Goal: Check status: Check status

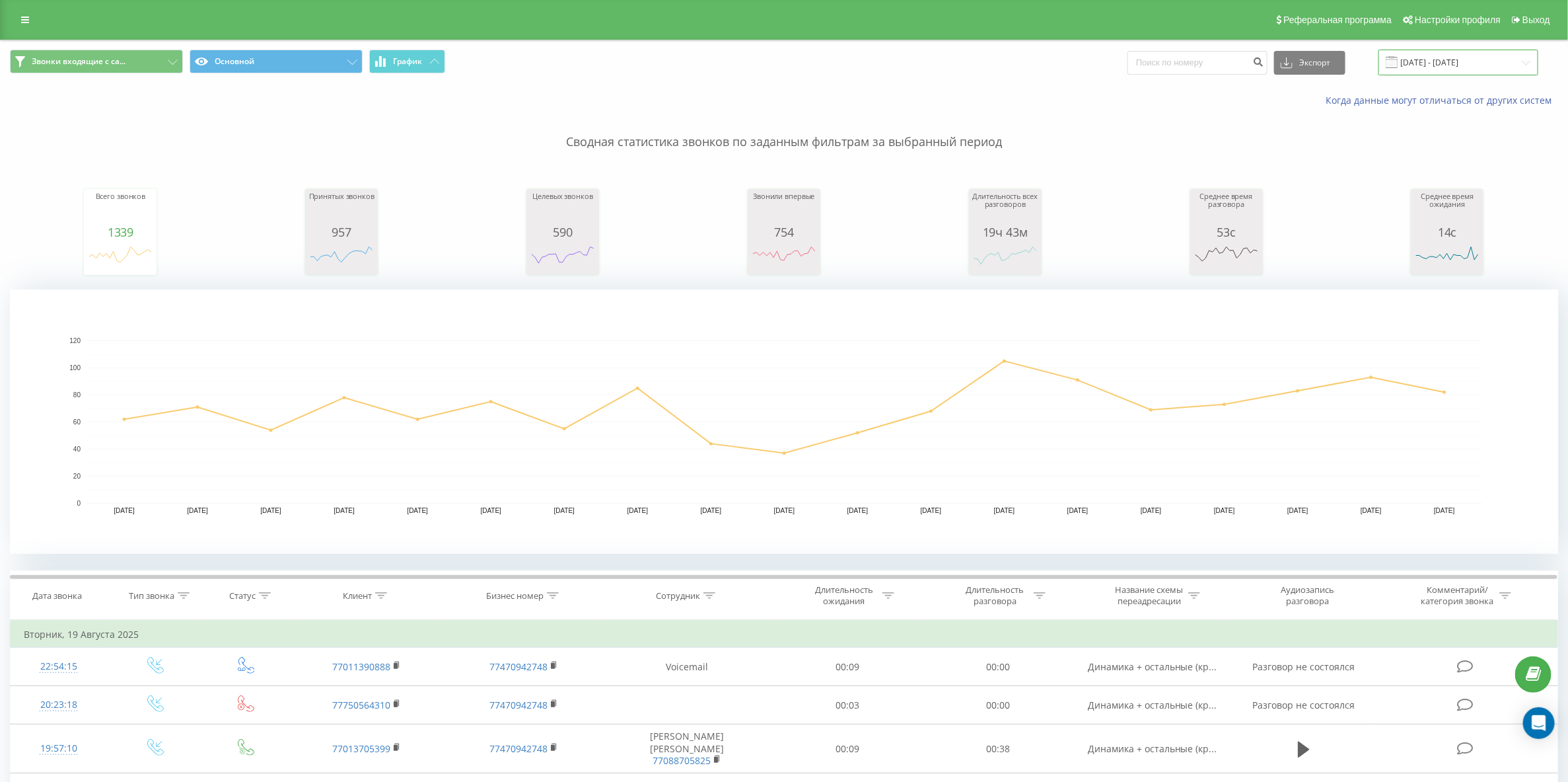
click at [1443, 70] on input "[DATE] - [DATE]" at bounding box center [1459, 62] width 160 height 26
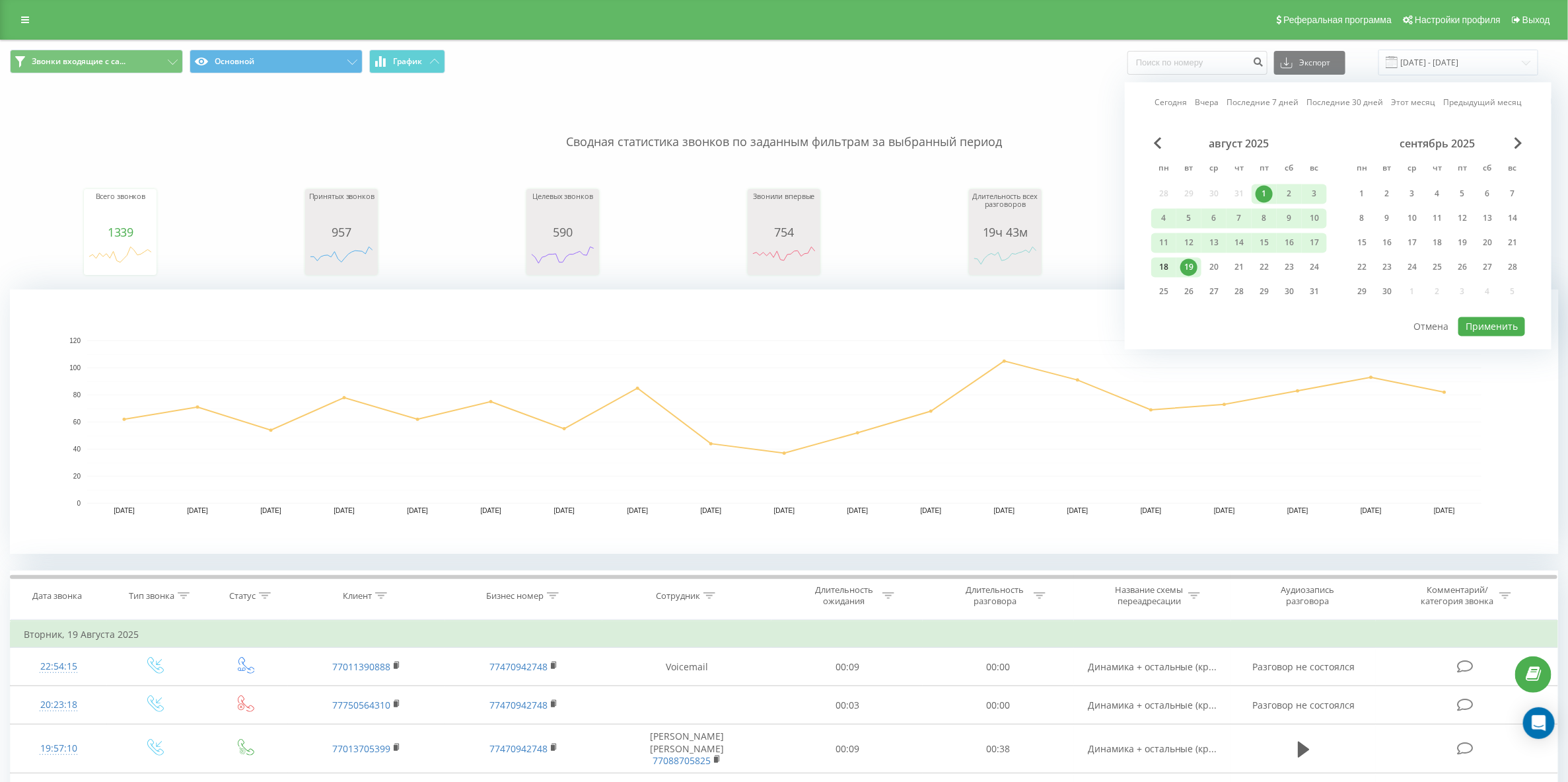
click at [1159, 269] on div "18" at bounding box center [1164, 268] width 17 height 17
click at [1503, 324] on button "Применить" at bounding box center [1492, 326] width 67 height 19
type input "[DATE] - [DATE]"
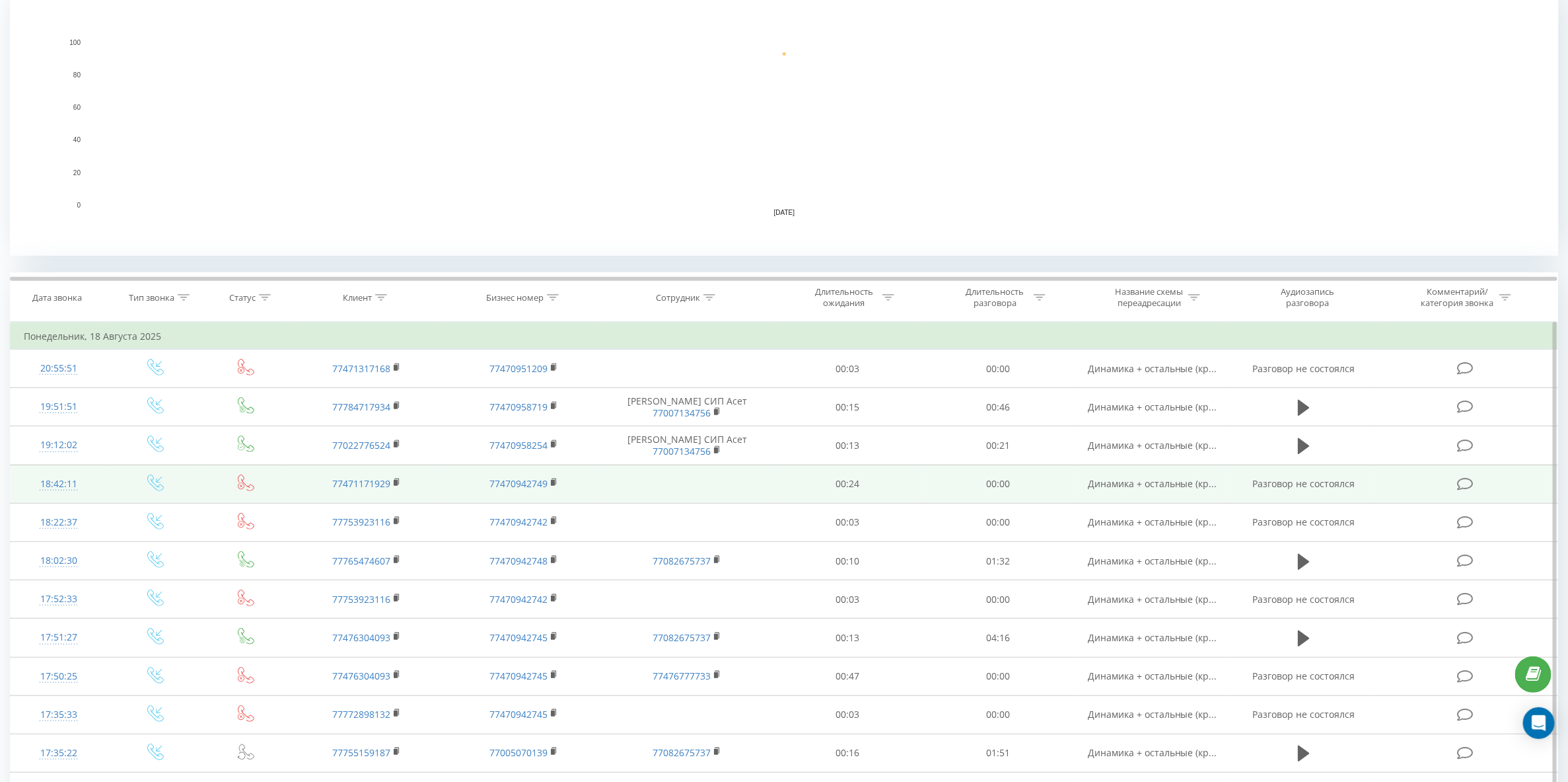
scroll to position [297, 0]
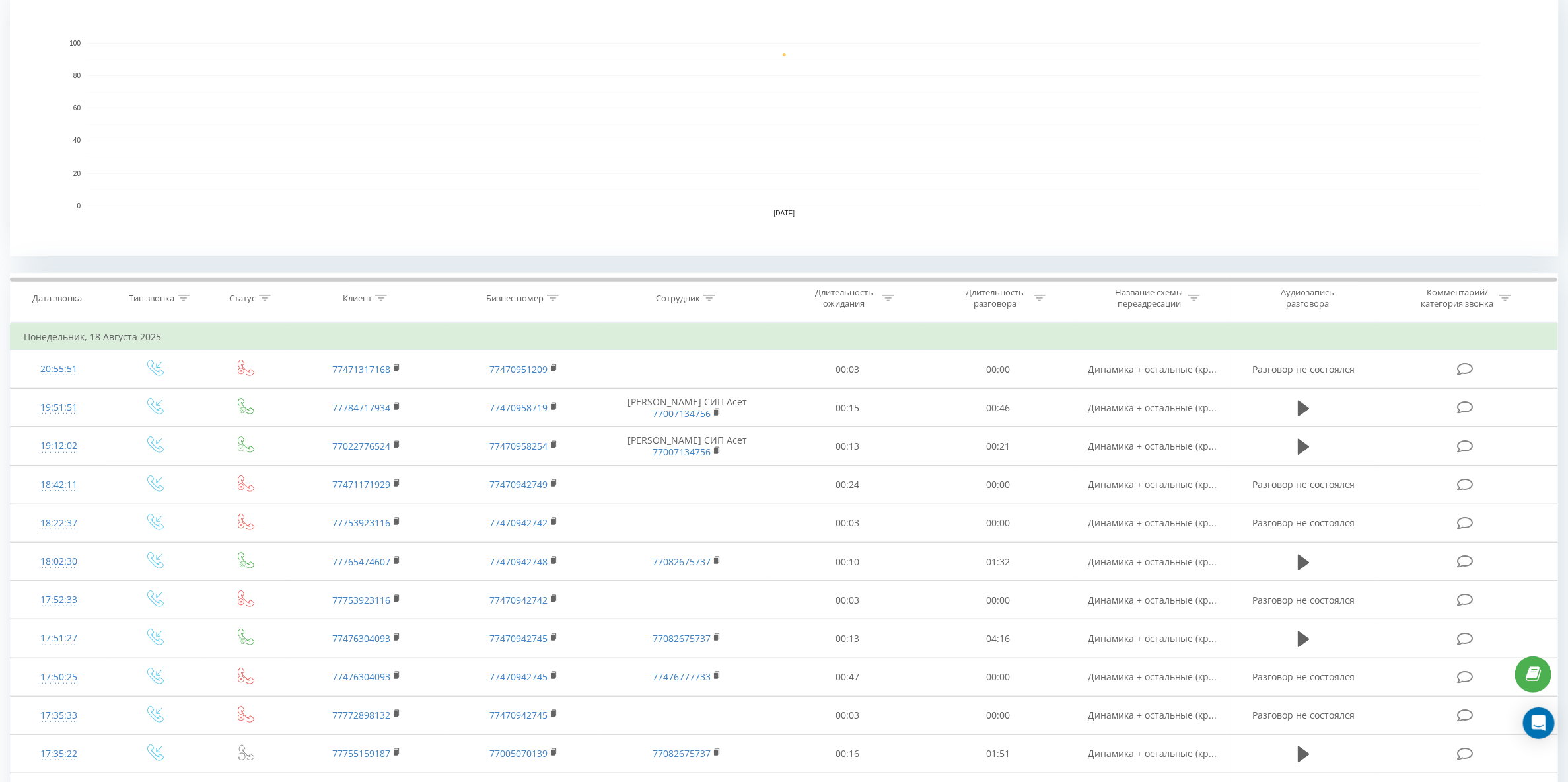
click at [713, 301] on icon at bounding box center [709, 298] width 12 height 7
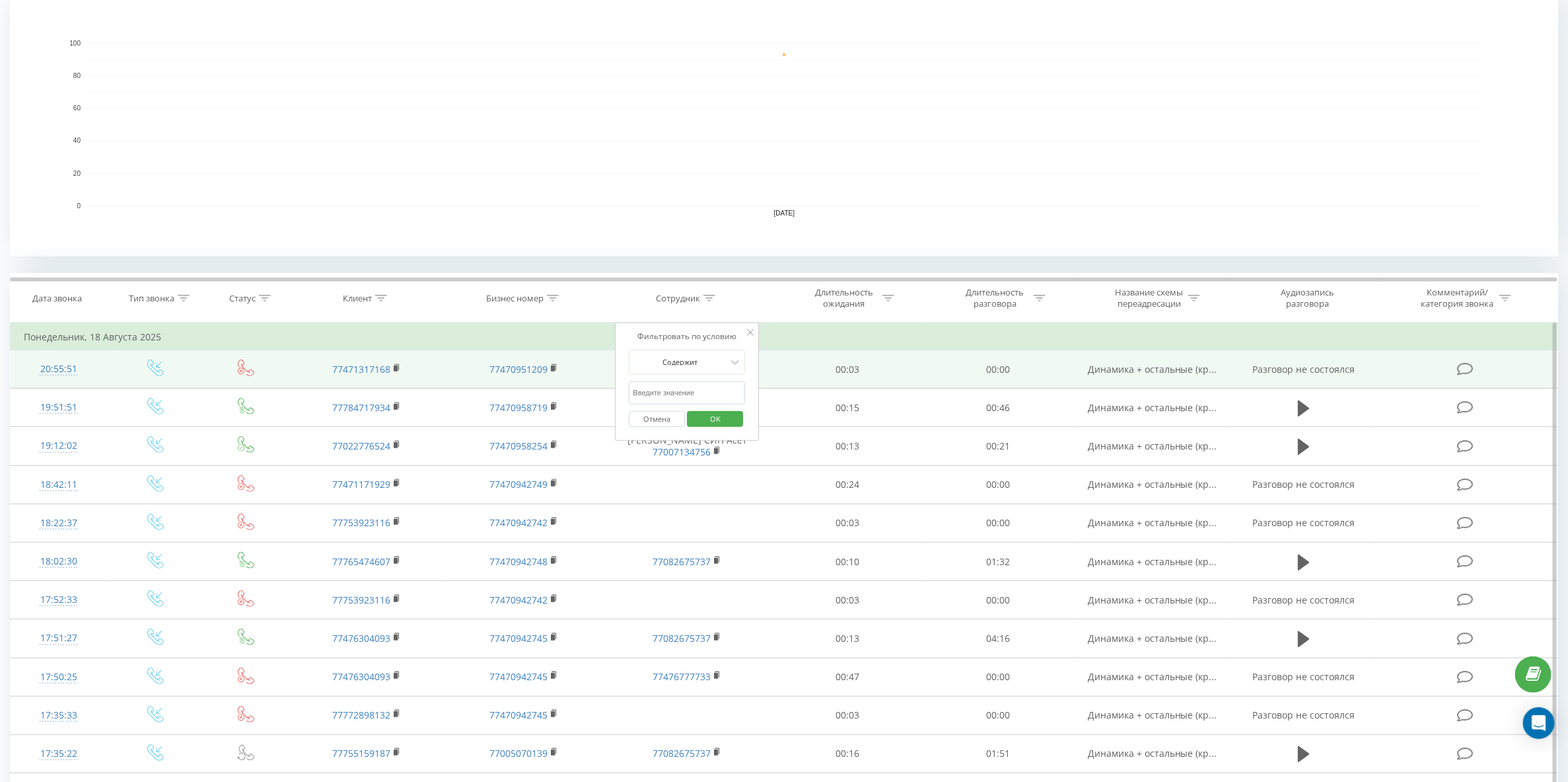
click at [831, 363] on td "00:03" at bounding box center [847, 369] width 151 height 38
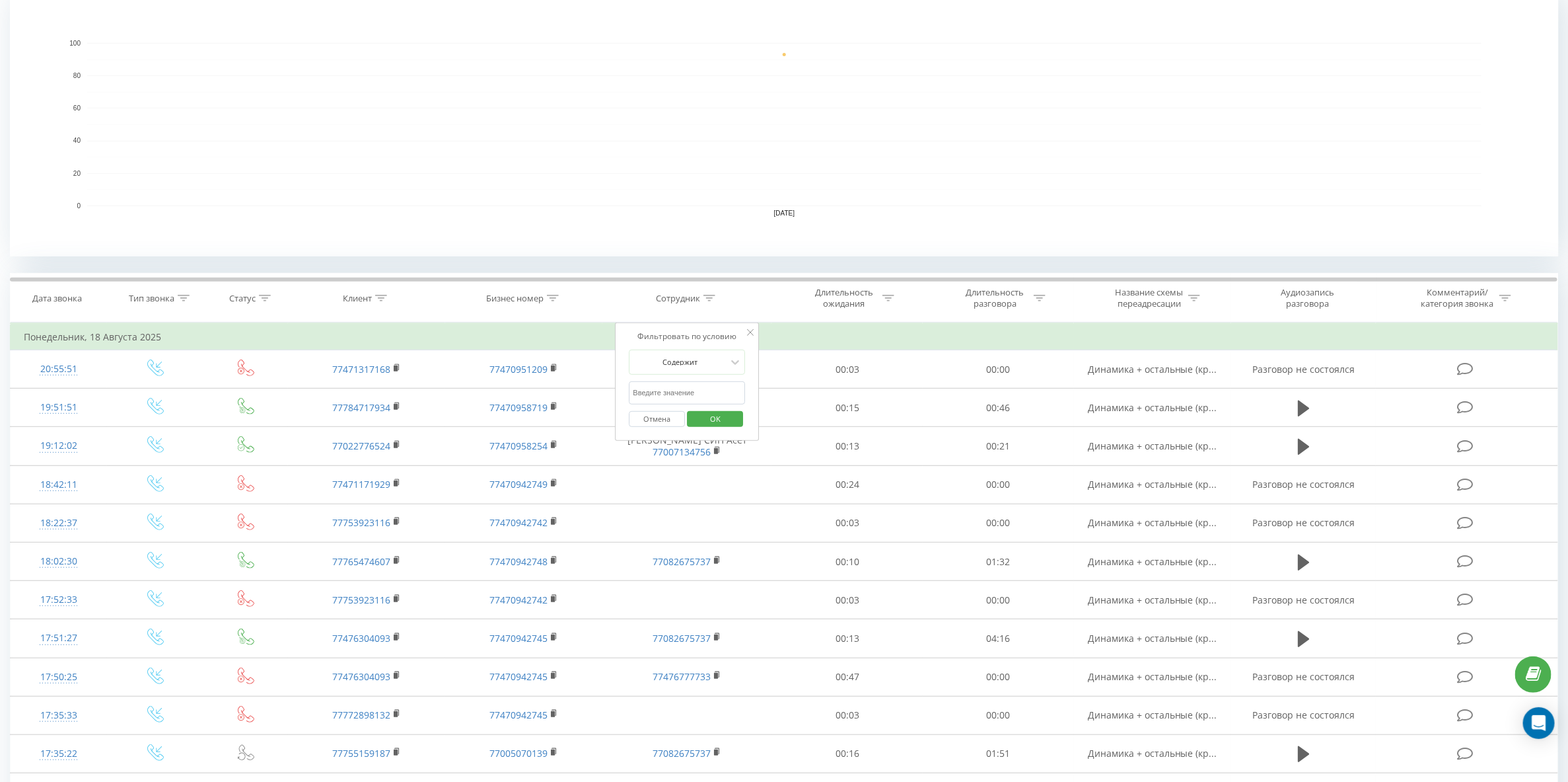
click at [430, 319] on th "Клиент" at bounding box center [367, 297] width 158 height 49
click at [754, 345] on div "Фильтровать по условию Содержит Отмена OK" at bounding box center [688, 381] width 144 height 119
click at [750, 335] on icon at bounding box center [750, 332] width 7 height 7
click at [269, 300] on icon at bounding box center [265, 298] width 12 height 7
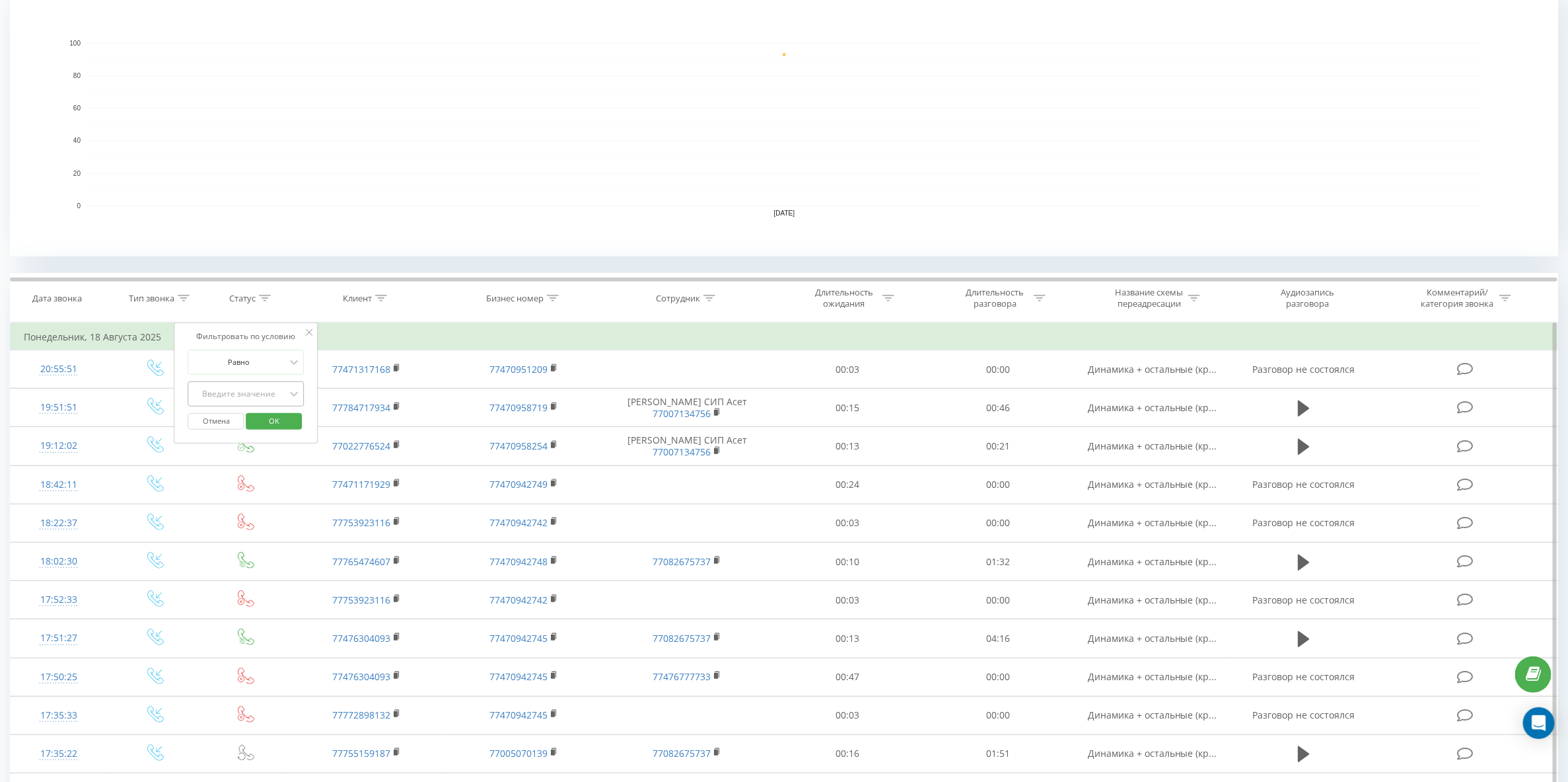
click at [256, 399] on div "Введите значение" at bounding box center [239, 394] width 94 height 11
click at [269, 451] on div "Нет ответа" at bounding box center [246, 440] width 115 height 21
click at [286, 424] on span "OK" at bounding box center [274, 420] width 37 height 20
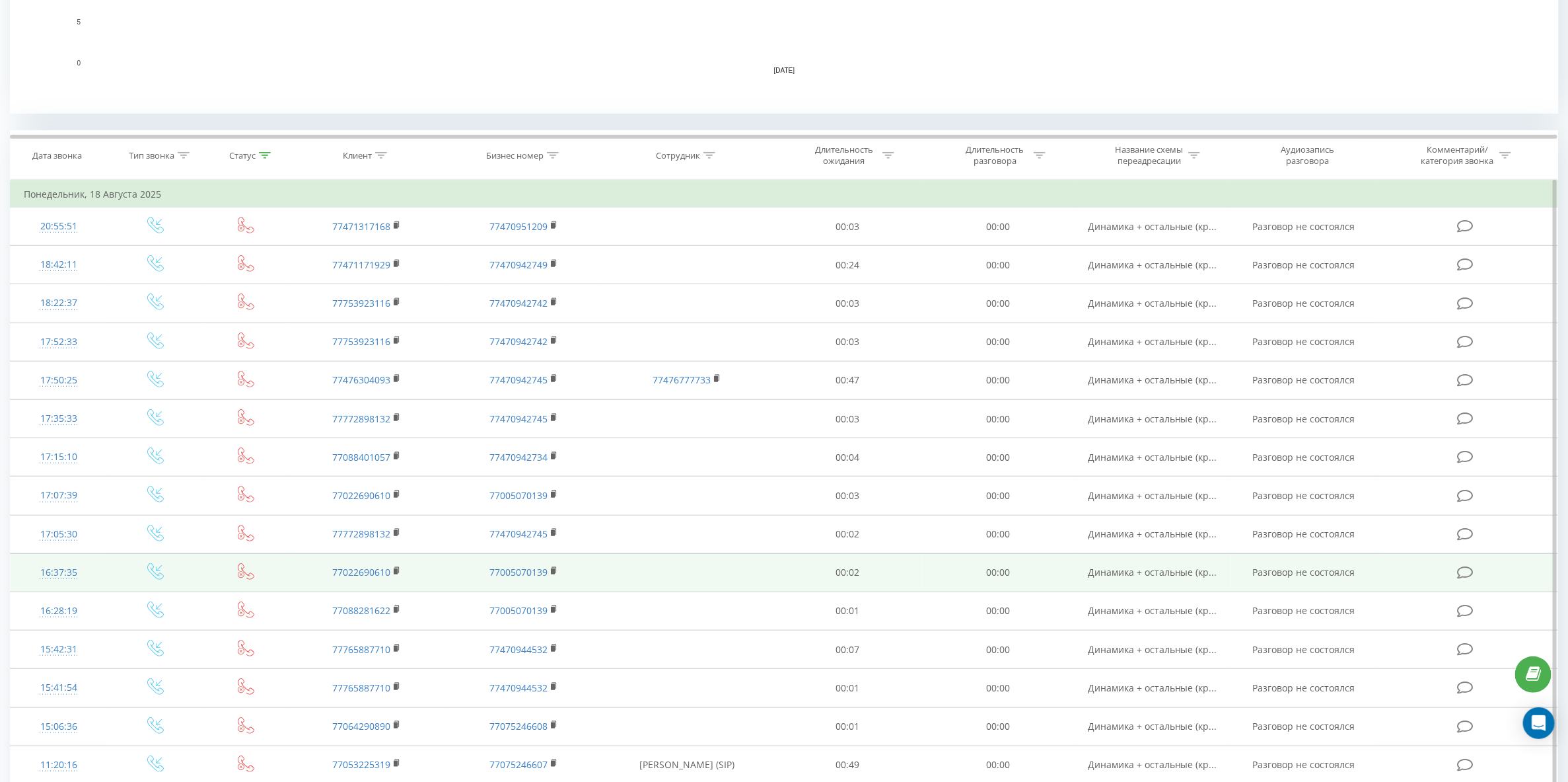
scroll to position [495, 0]
